Goal: Transaction & Acquisition: Purchase product/service

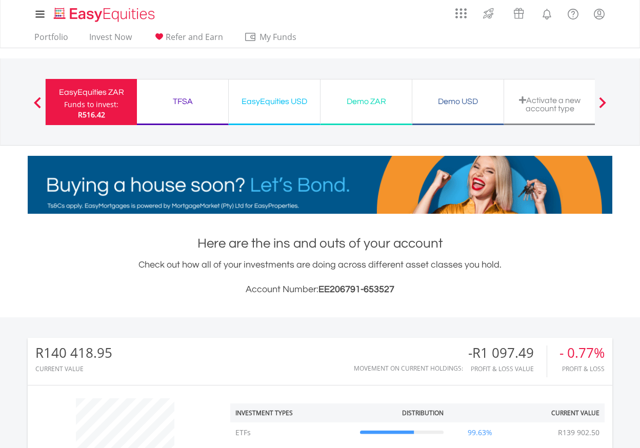
scroll to position [98, 195]
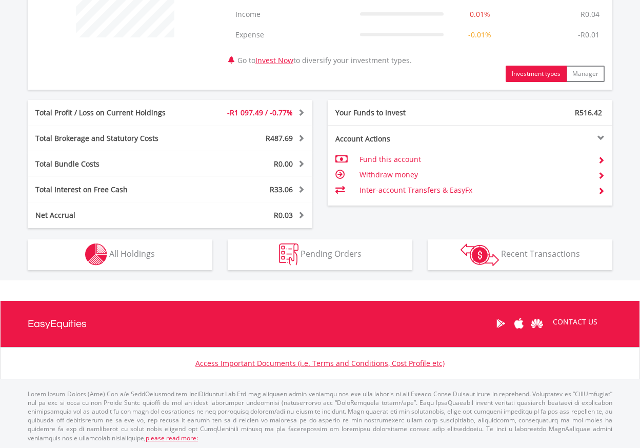
click at [159, 251] on button "Holdings All Holdings" at bounding box center [120, 254] width 185 height 31
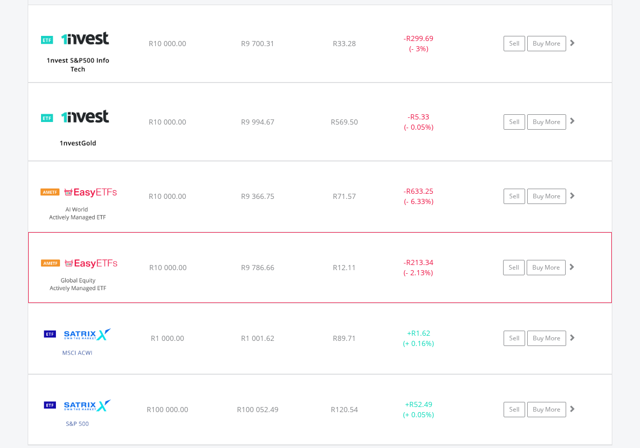
scroll to position [797, 0]
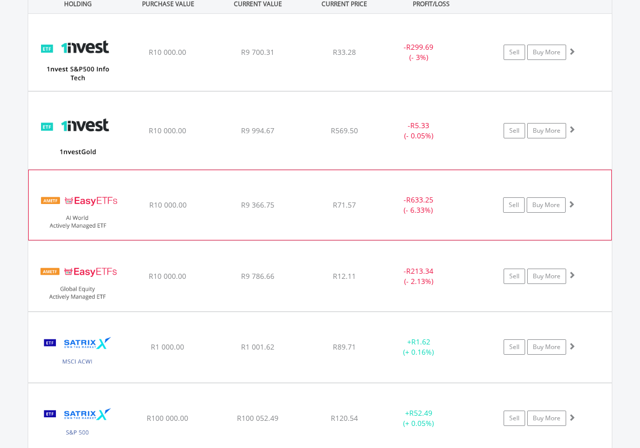
click at [308, 91] on div "﻿ EasyETFs AI World Actively Managed ETF R10 000.00 R9 366.75 R71.57 - R633.25 …" at bounding box center [319, 52] width 583 height 77
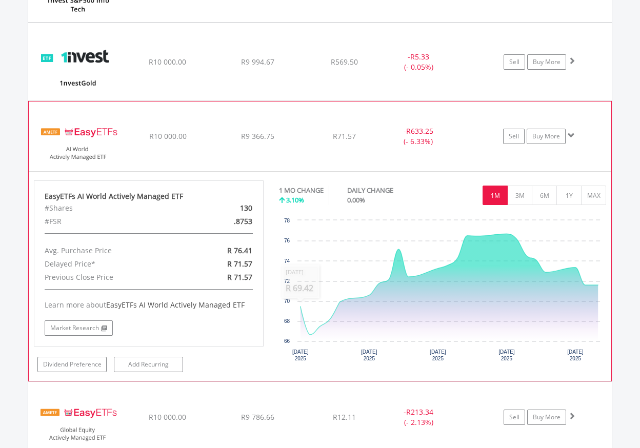
scroll to position [867, 0]
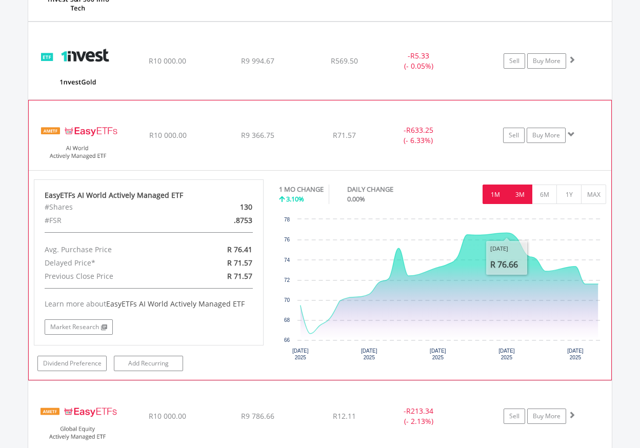
click at [527, 198] on button "3M" at bounding box center [519, 194] width 25 height 19
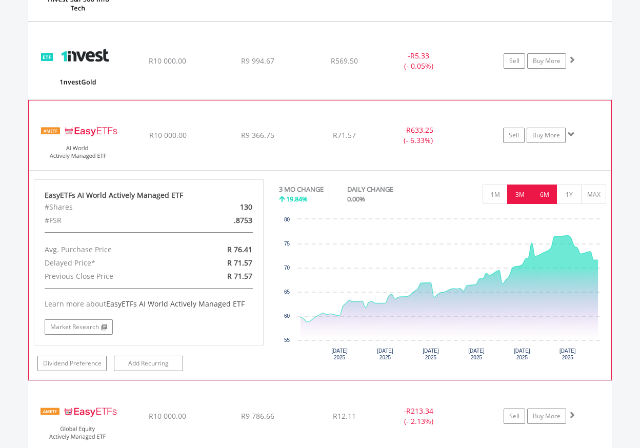
click at [549, 202] on button "6M" at bounding box center [544, 194] width 25 height 19
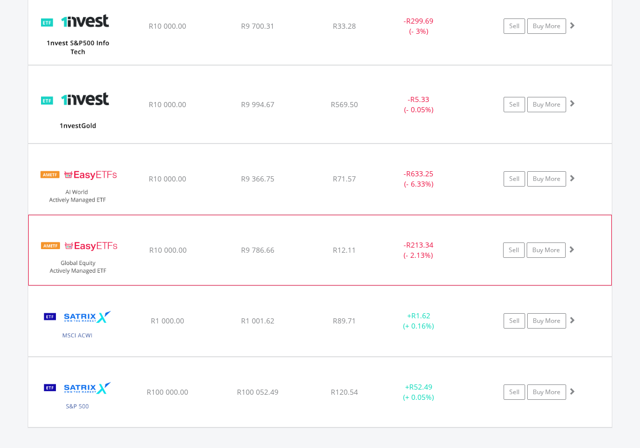
scroll to position [823, 0]
click at [383, 65] on div "﻿ EasyETFs Global Equity Actively Managed ETF R10 000.00 R9 786.66 R12.11 - R21…" at bounding box center [319, 26] width 583 height 77
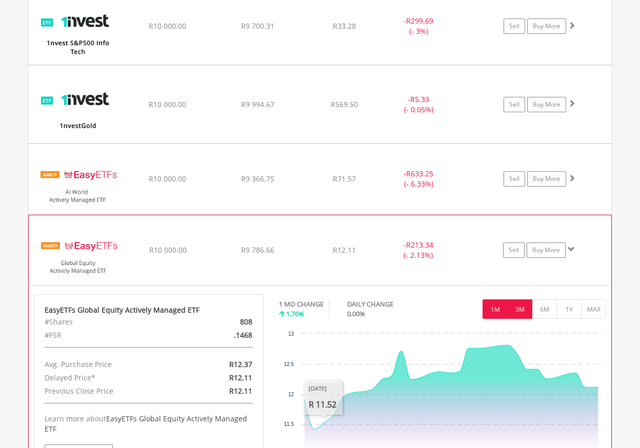
click at [515, 306] on button "3M" at bounding box center [519, 308] width 25 height 19
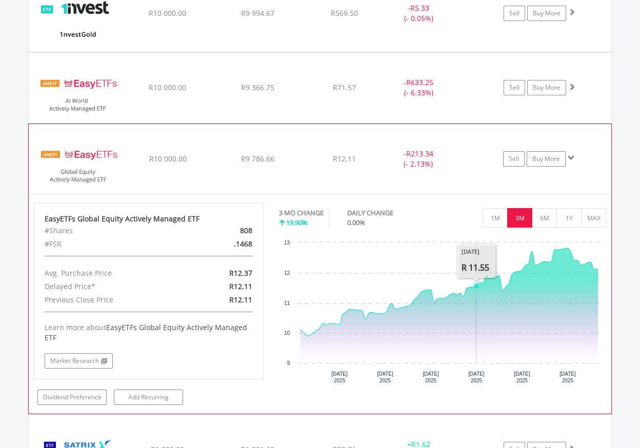
scroll to position [916, 0]
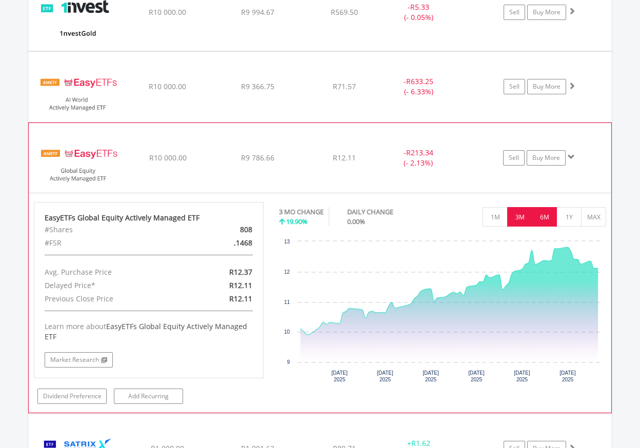
click at [546, 220] on button "6M" at bounding box center [544, 216] width 25 height 19
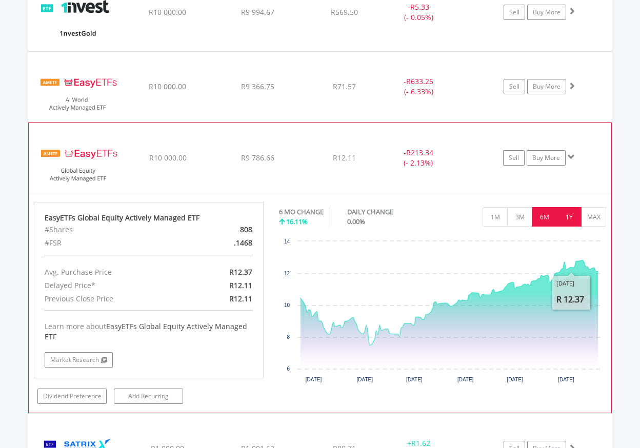
click at [574, 220] on button "1Y" at bounding box center [568, 216] width 25 height 19
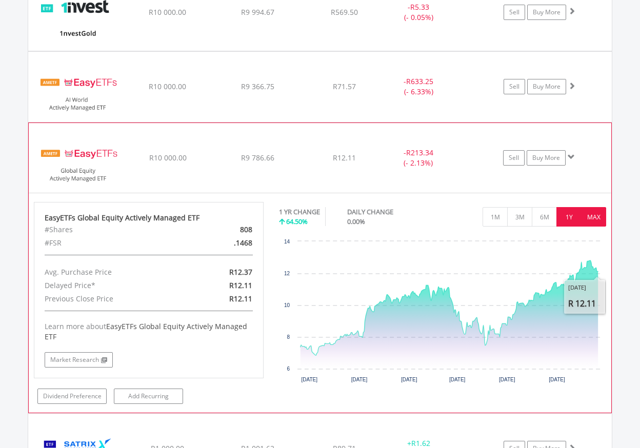
click at [594, 215] on button "MAX" at bounding box center [593, 216] width 25 height 19
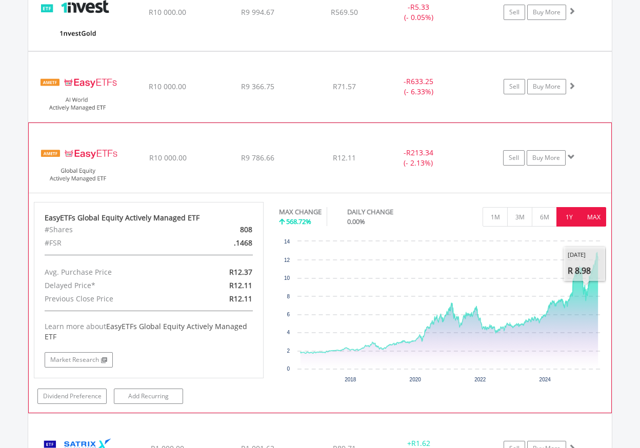
click at [571, 219] on button "1Y" at bounding box center [568, 216] width 25 height 19
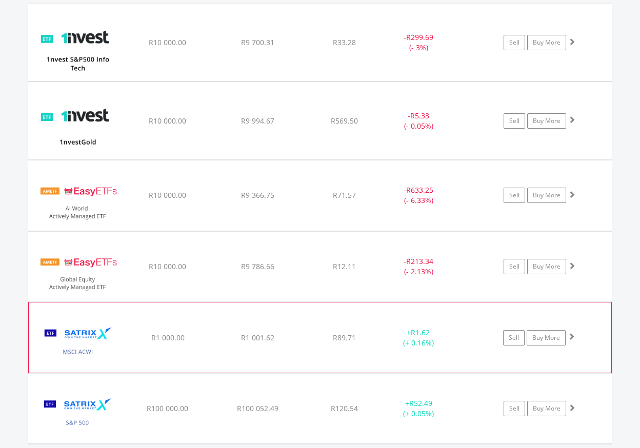
scroll to position [829, 0]
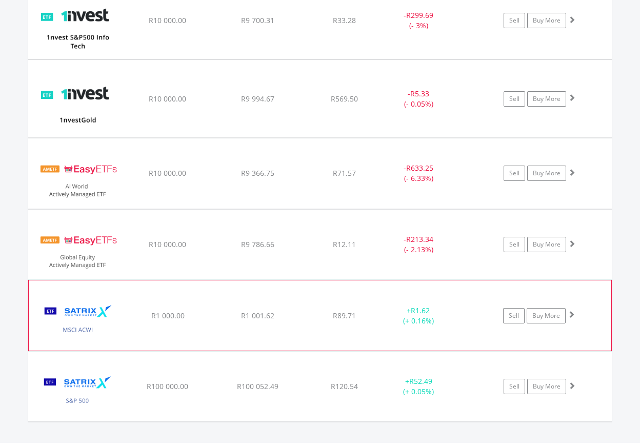
click at [367, 59] on div "﻿ Satrix MSCI ACWI ETF R1 000.00 R1 001.62 R89.71 + R1.62 (+ 0.16%) Sell Buy Mo…" at bounding box center [319, 20] width 583 height 77
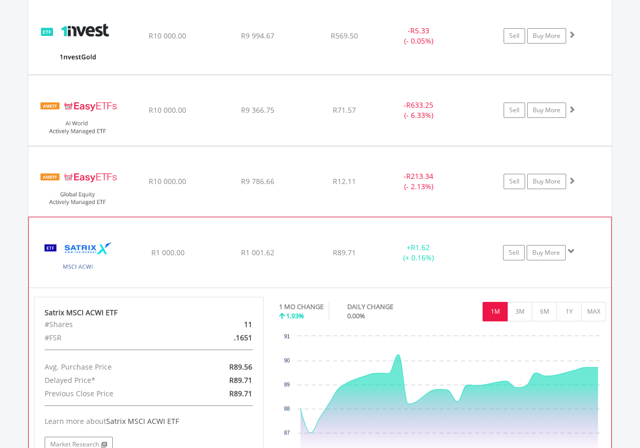
scroll to position [904, 0]
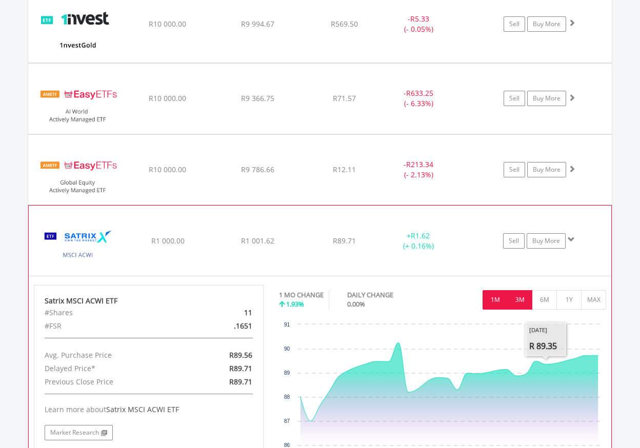
click at [518, 302] on button "3M" at bounding box center [519, 299] width 25 height 19
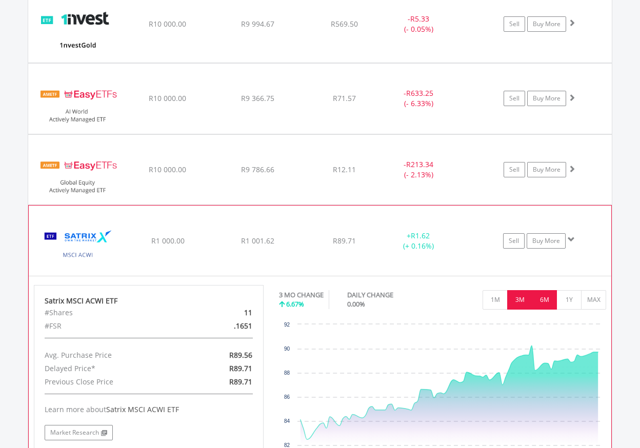
click at [547, 302] on button "6M" at bounding box center [544, 299] width 25 height 19
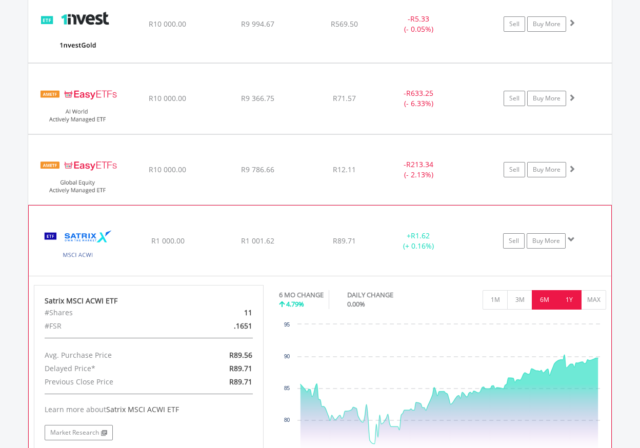
click at [570, 301] on button "1Y" at bounding box center [568, 299] width 25 height 19
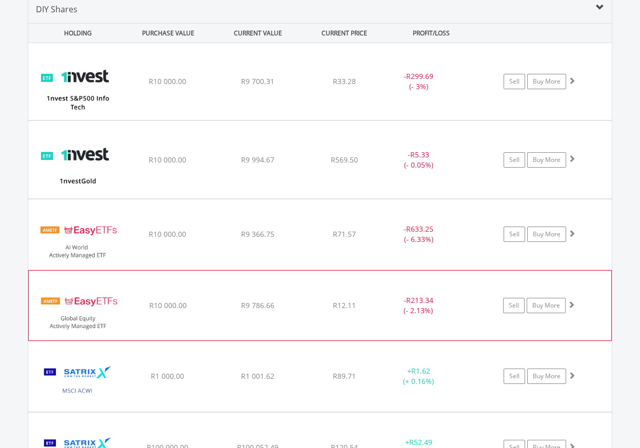
scroll to position [769, 0]
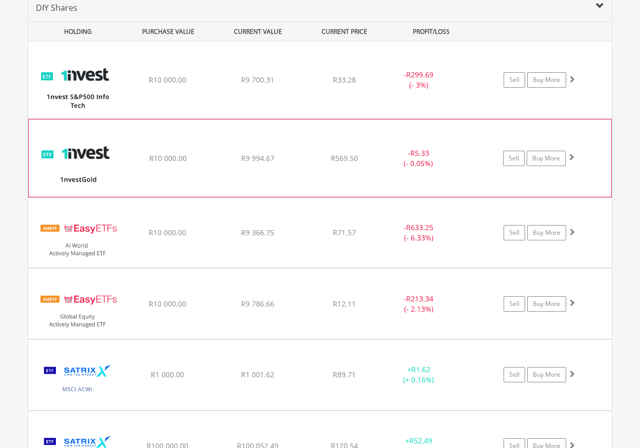
click at [321, 118] on div "﻿ 1nvestGold ETF R10 000.00 R9 994.67 R569.50 - R5.33 (- 0.05%) Sell Buy More" at bounding box center [319, 80] width 583 height 77
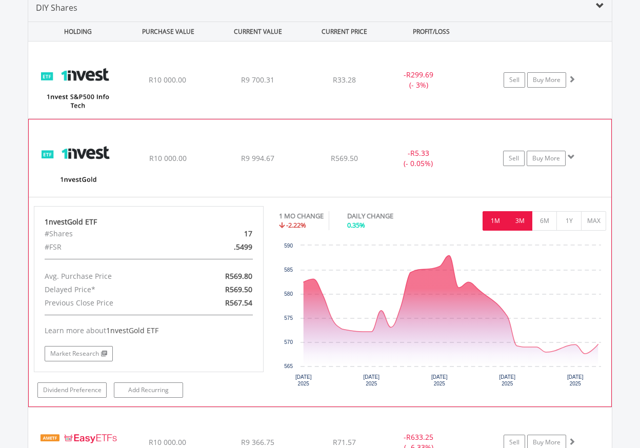
click at [523, 222] on button "3M" at bounding box center [519, 220] width 25 height 19
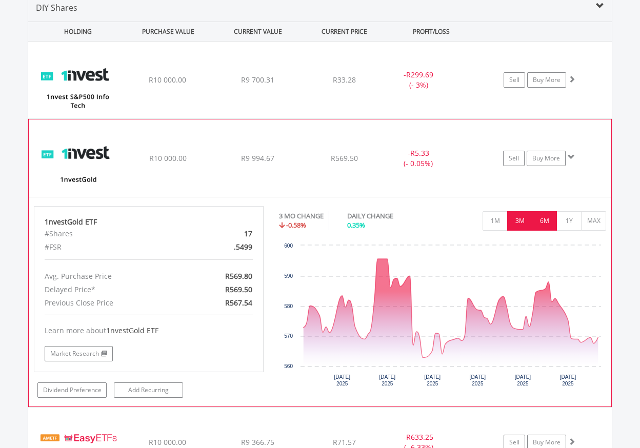
click at [547, 218] on button "6M" at bounding box center [544, 220] width 25 height 19
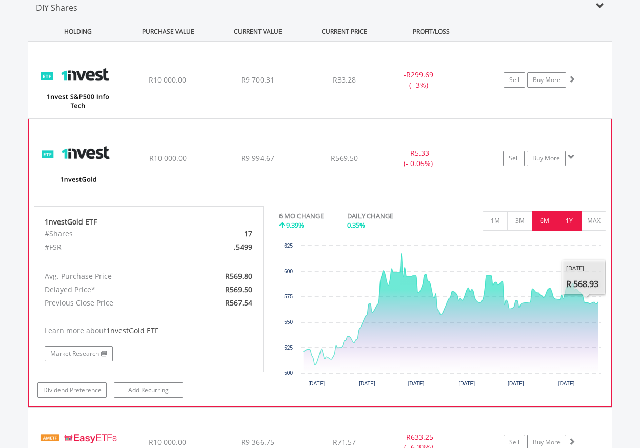
click at [573, 221] on button "1Y" at bounding box center [568, 220] width 25 height 19
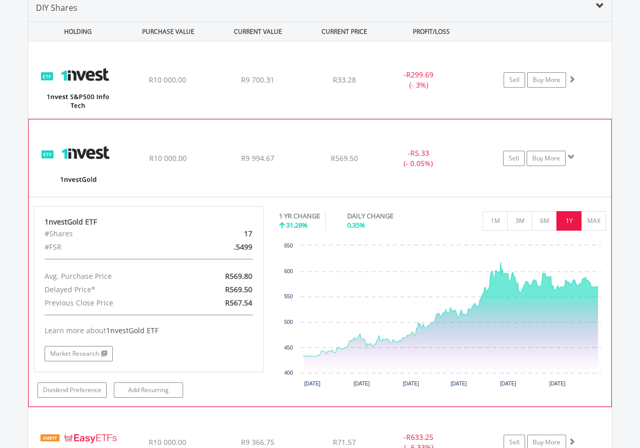
click at [599, 88] on div "Sell Buy More" at bounding box center [544, 79] width 134 height 15
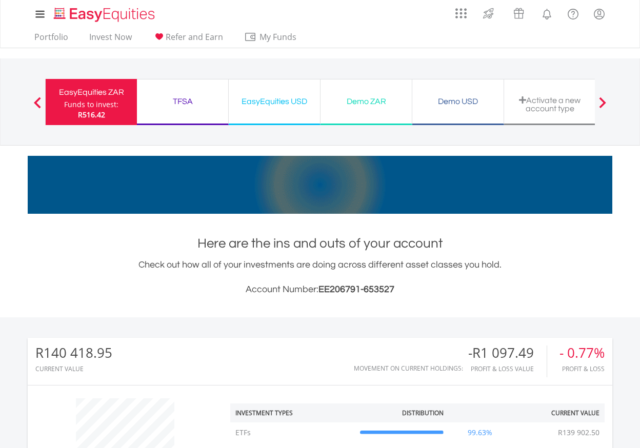
scroll to position [0, 0]
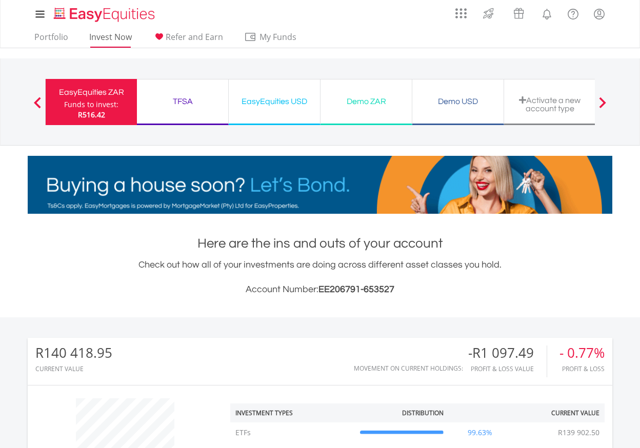
click at [110, 41] on link "Invest Now" at bounding box center [110, 40] width 51 height 16
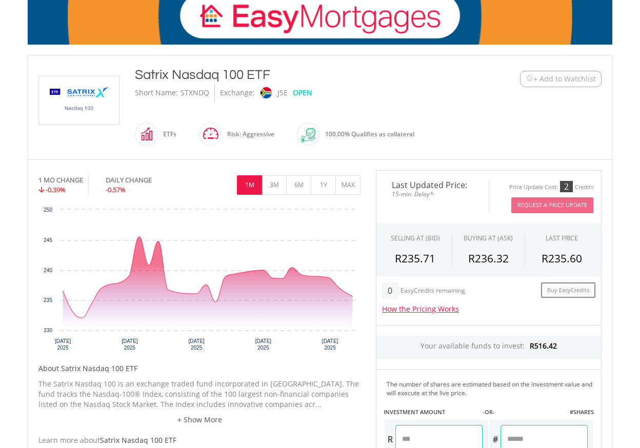
scroll to position [169, 0]
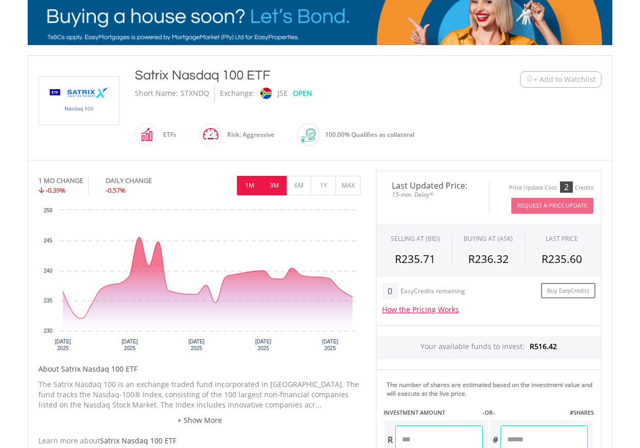
click at [273, 181] on button "3M" at bounding box center [273, 185] width 25 height 19
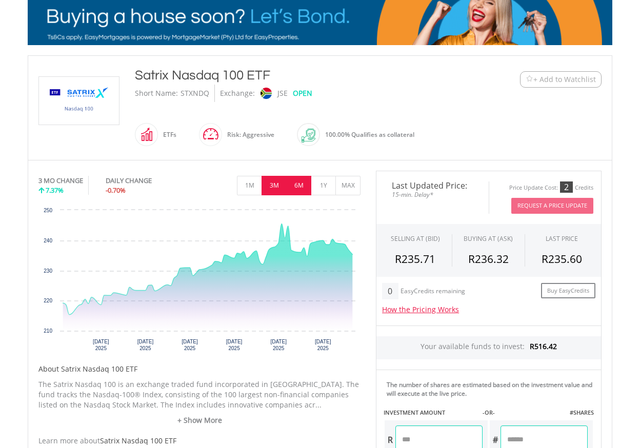
click at [301, 189] on button "6M" at bounding box center [298, 185] width 25 height 19
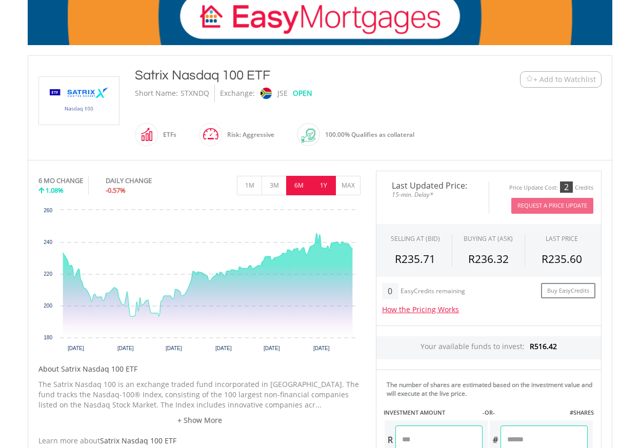
click at [326, 187] on button "1Y" at bounding box center [323, 185] width 25 height 19
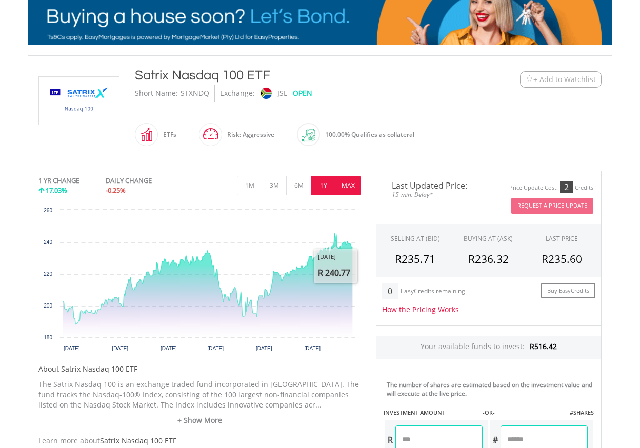
click at [349, 189] on button "MAX" at bounding box center [347, 185] width 25 height 19
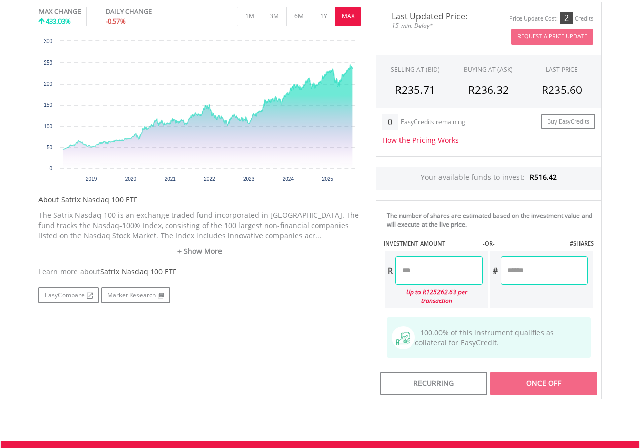
scroll to position [346, 0]
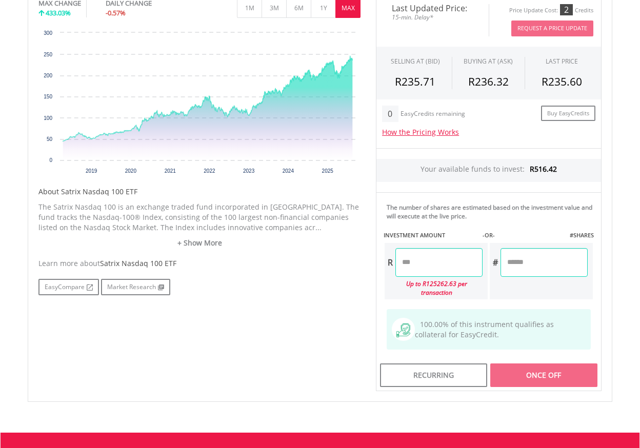
click at [431, 259] on input "number" at bounding box center [438, 262] width 87 height 29
type input "******"
click at [359, 297] on div "No chart available. MAX CHANGE 433.03% DAILY CHANGE -0.57% 1M 3M 6M 1Y MAX Char…" at bounding box center [320, 192] width 578 height 398
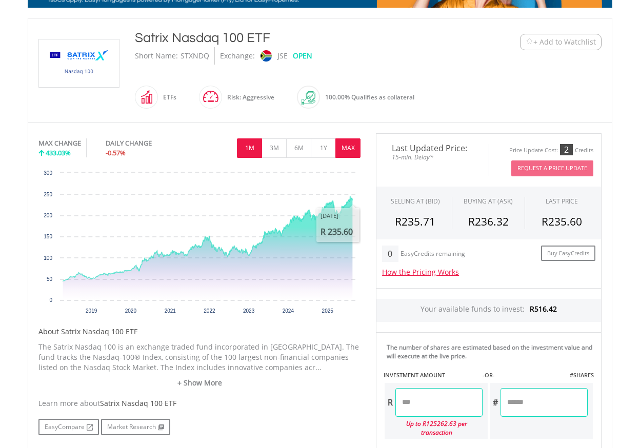
scroll to position [204, 0]
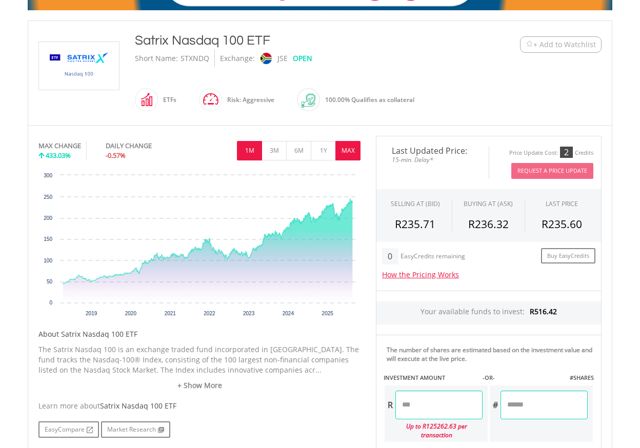
click at [251, 151] on button "1M" at bounding box center [249, 150] width 25 height 19
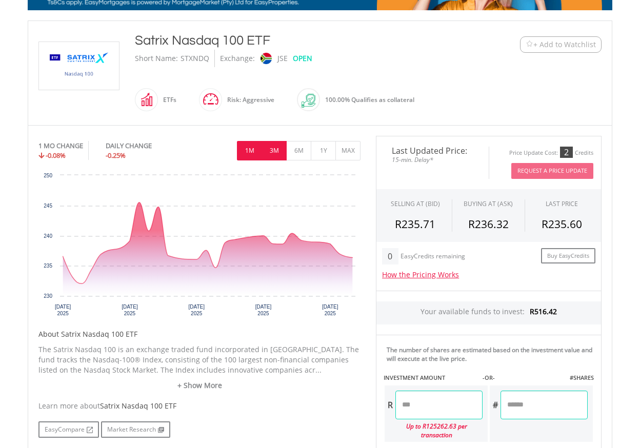
click at [271, 151] on button "3M" at bounding box center [273, 150] width 25 height 19
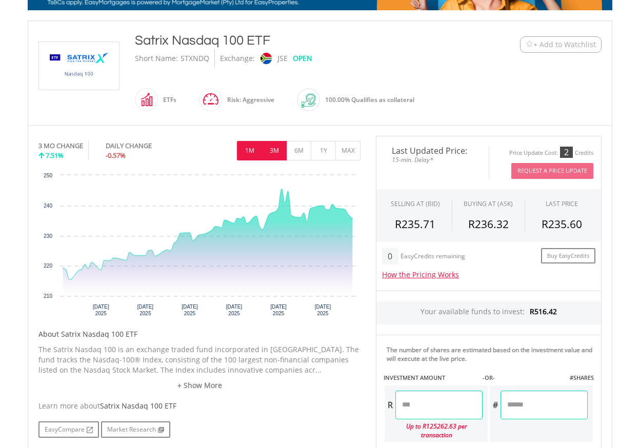
click at [243, 155] on button "1M" at bounding box center [249, 150] width 25 height 19
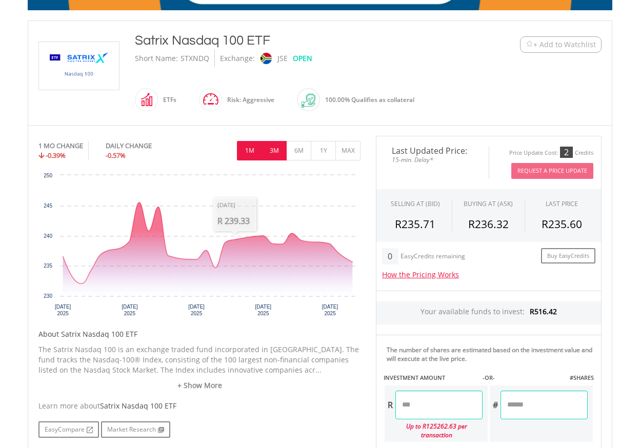
click at [272, 152] on button "3M" at bounding box center [273, 150] width 25 height 19
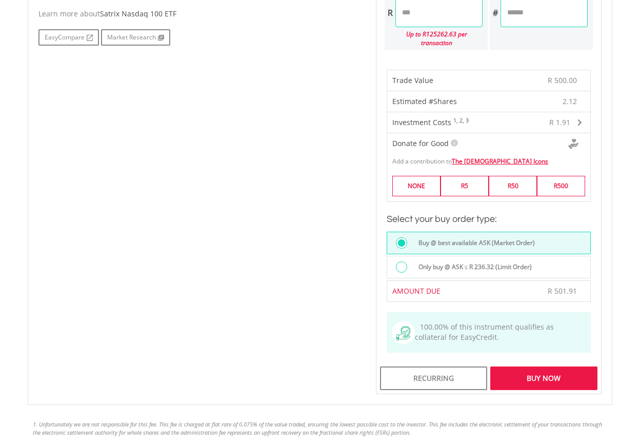
scroll to position [596, 0]
click at [560, 379] on div "Buy Now" at bounding box center [543, 378] width 107 height 24
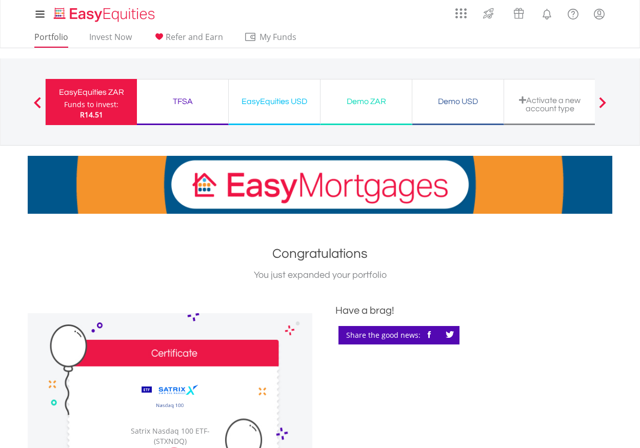
click at [60, 36] on link "Portfolio" at bounding box center [51, 40] width 42 height 16
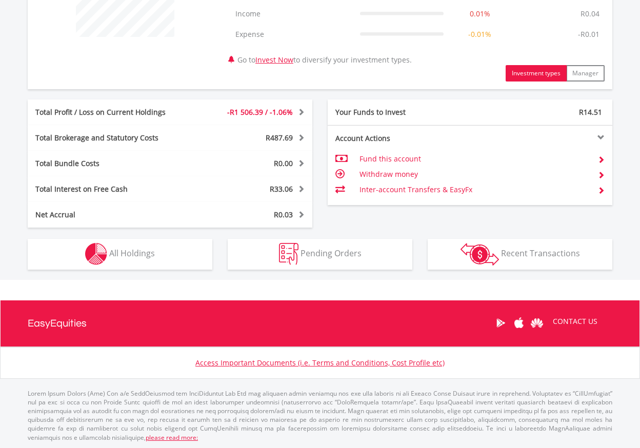
scroll to position [459, 0]
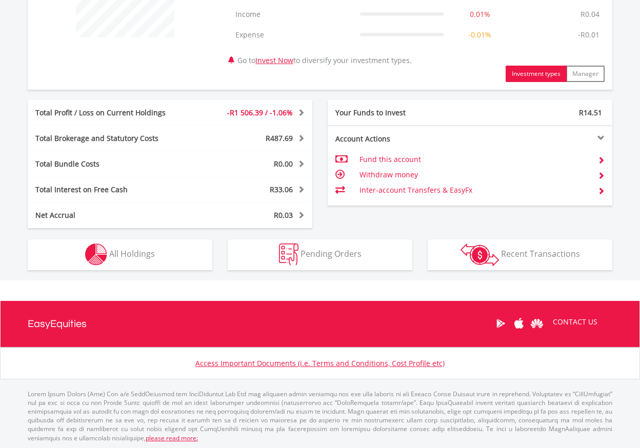
click at [162, 259] on button "Holdings All Holdings" at bounding box center [120, 254] width 185 height 31
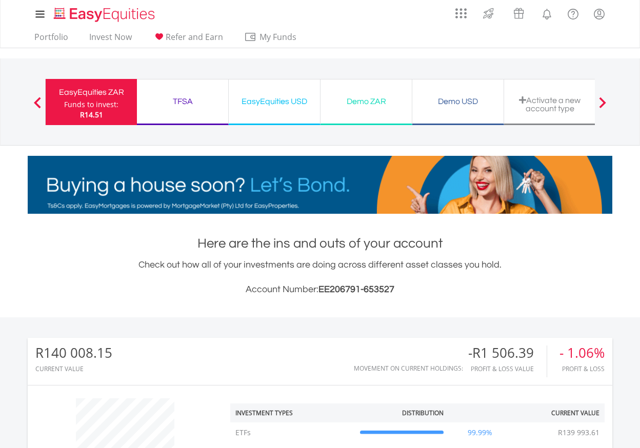
scroll to position [0, 0]
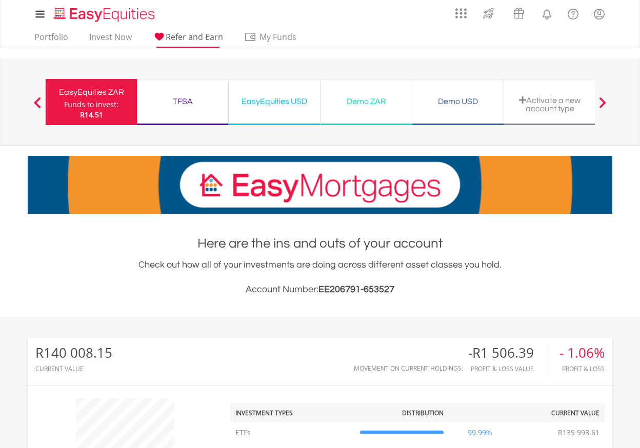
click at [188, 38] on span "Refer and Earn" at bounding box center [194, 36] width 57 height 11
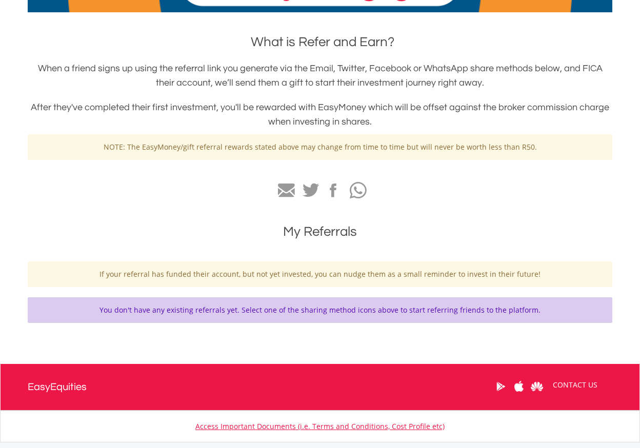
scroll to position [205, 0]
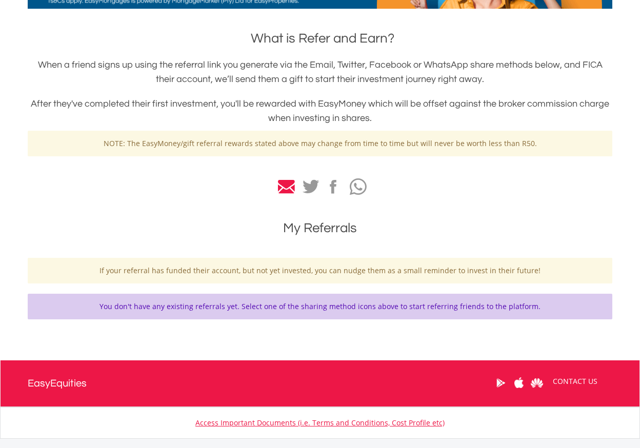
click at [286, 189] on icon at bounding box center [286, 187] width 17 height 14
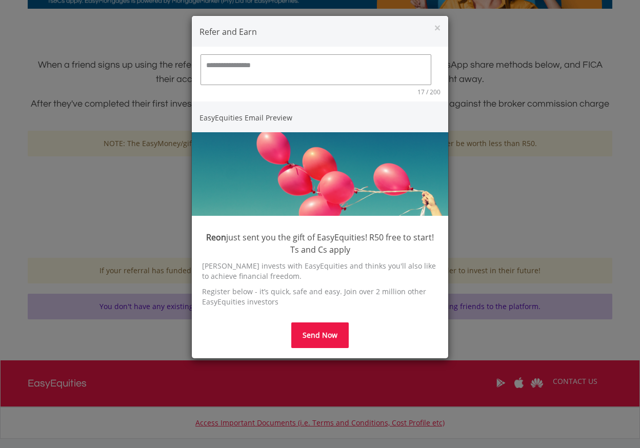
type textarea "**********"
click at [330, 334] on button "Send Now" at bounding box center [319, 335] width 57 height 26
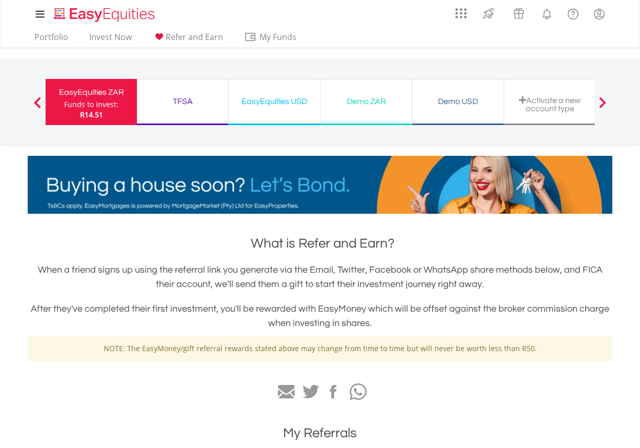
scroll to position [0, 0]
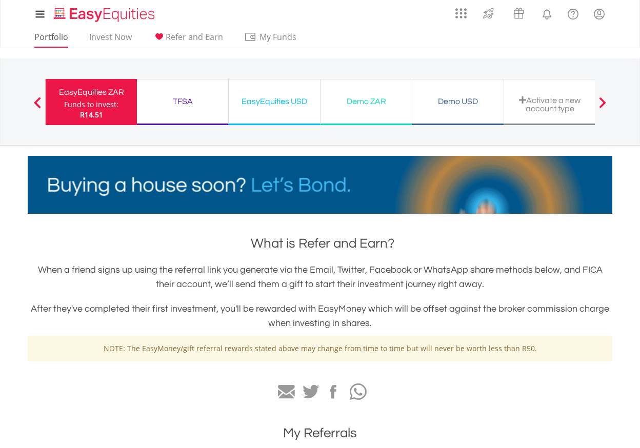
click at [46, 37] on link "Portfolio" at bounding box center [51, 40] width 42 height 16
